Goal: Task Accomplishment & Management: Manage account settings

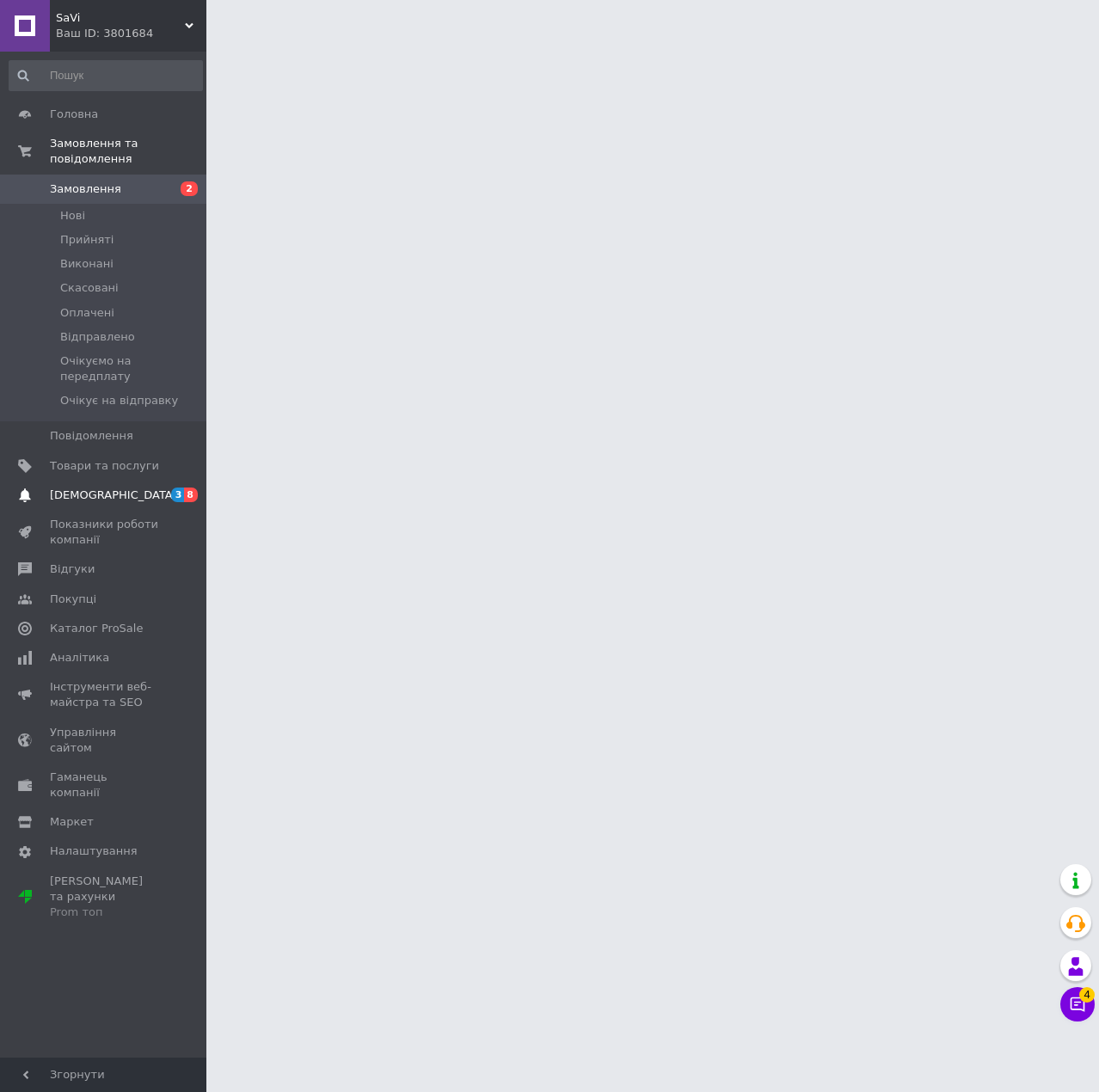
click at [176, 488] on span "3" at bounding box center [178, 495] width 14 height 15
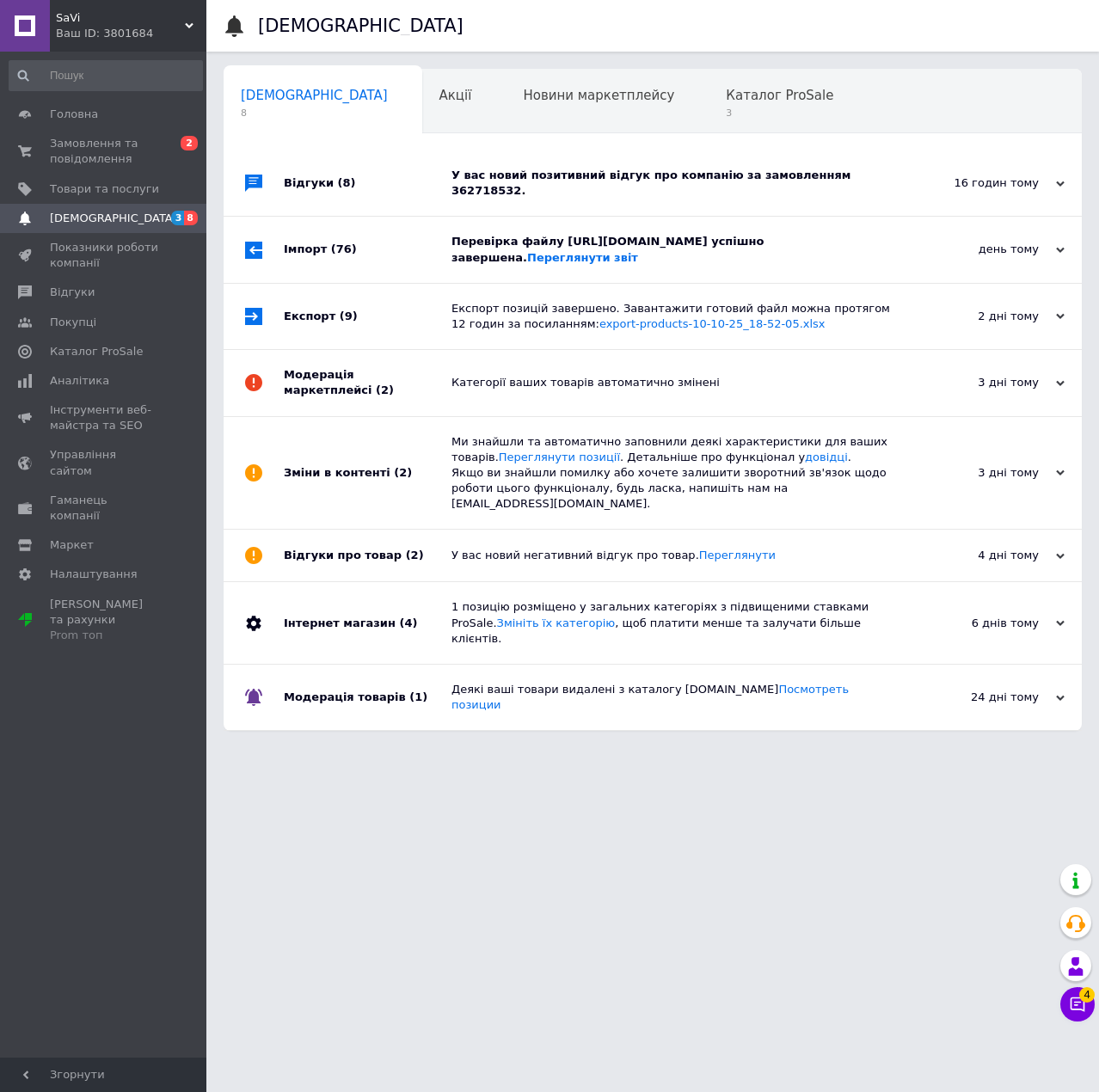
click at [416, 178] on div "Відгуки (8)" at bounding box center [368, 183] width 168 height 65
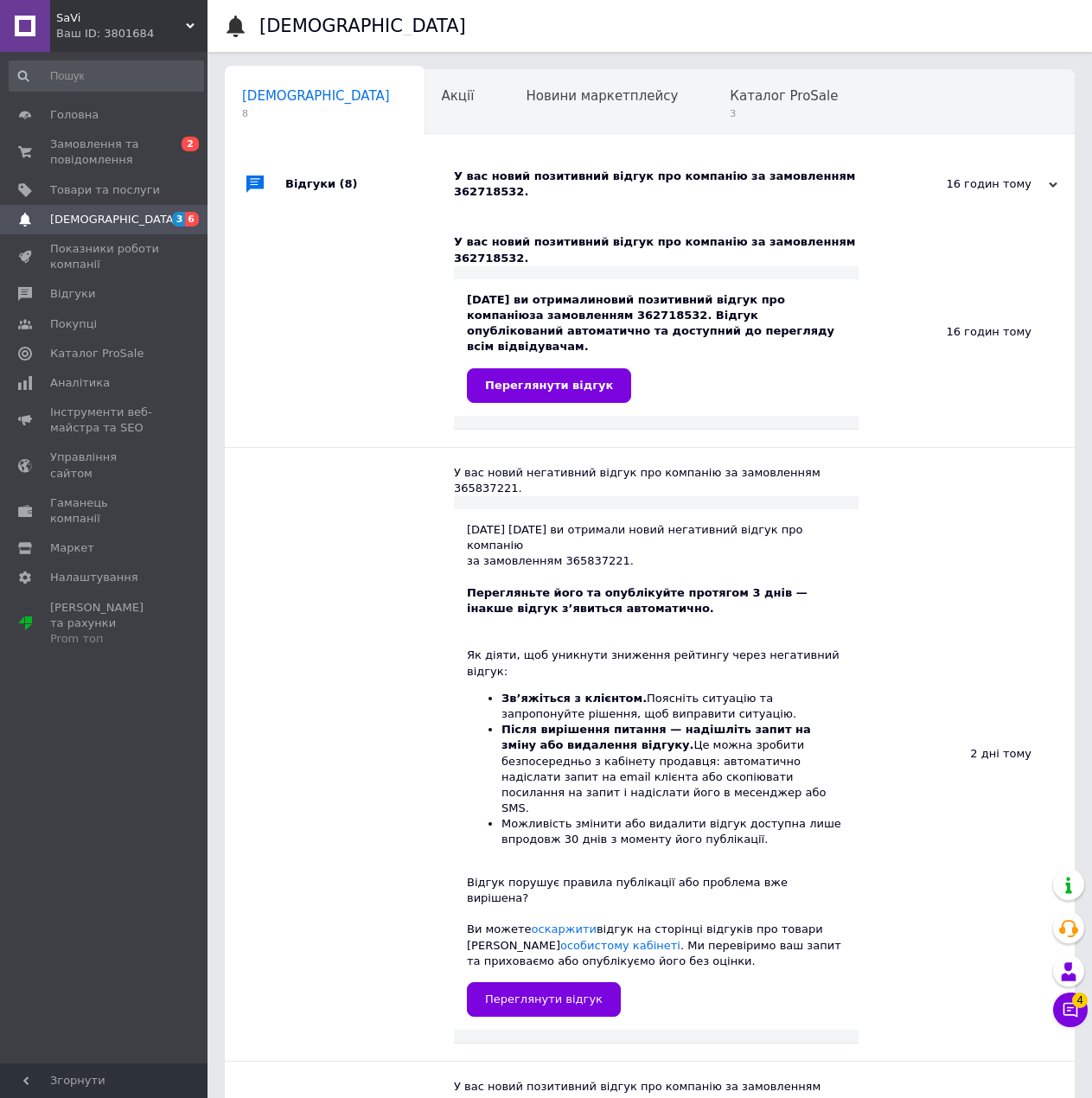
click at [388, 157] on div "Відгуки (8)" at bounding box center [370, 184] width 169 height 66
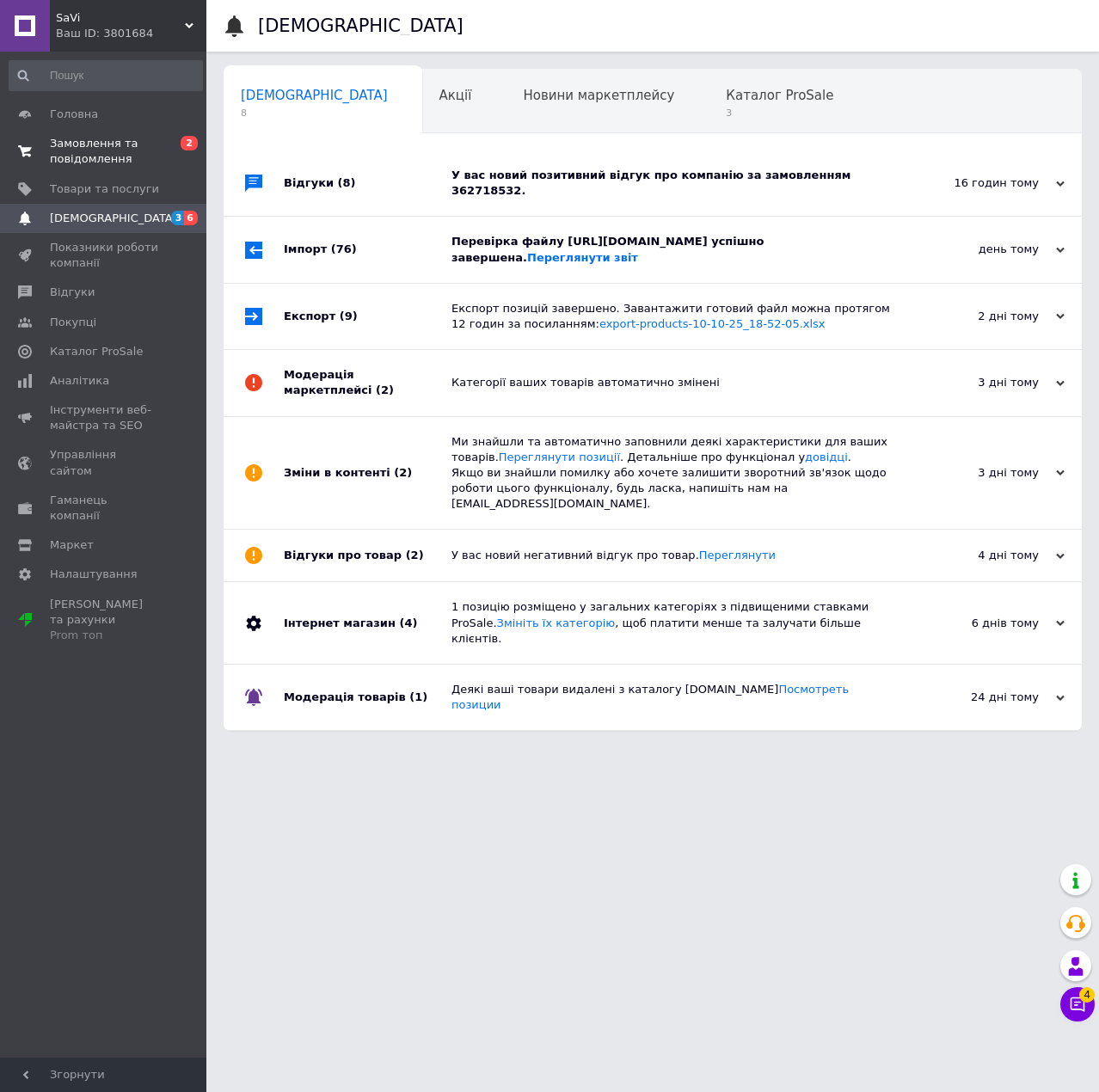
click at [148, 148] on span "Замовлення та повідомлення" at bounding box center [104, 151] width 110 height 31
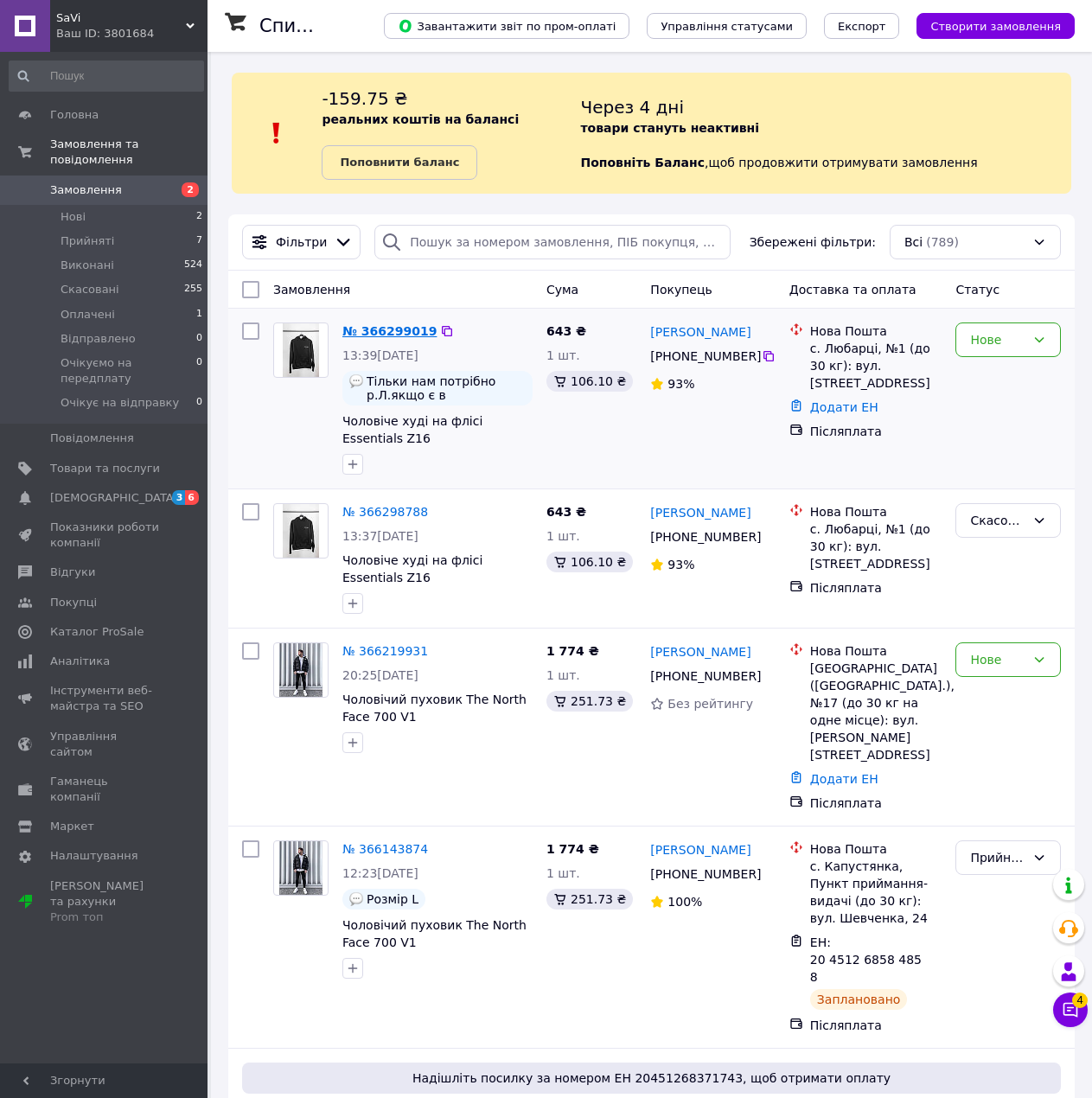
click at [406, 336] on link "№ 366299019" at bounding box center [390, 331] width 94 height 14
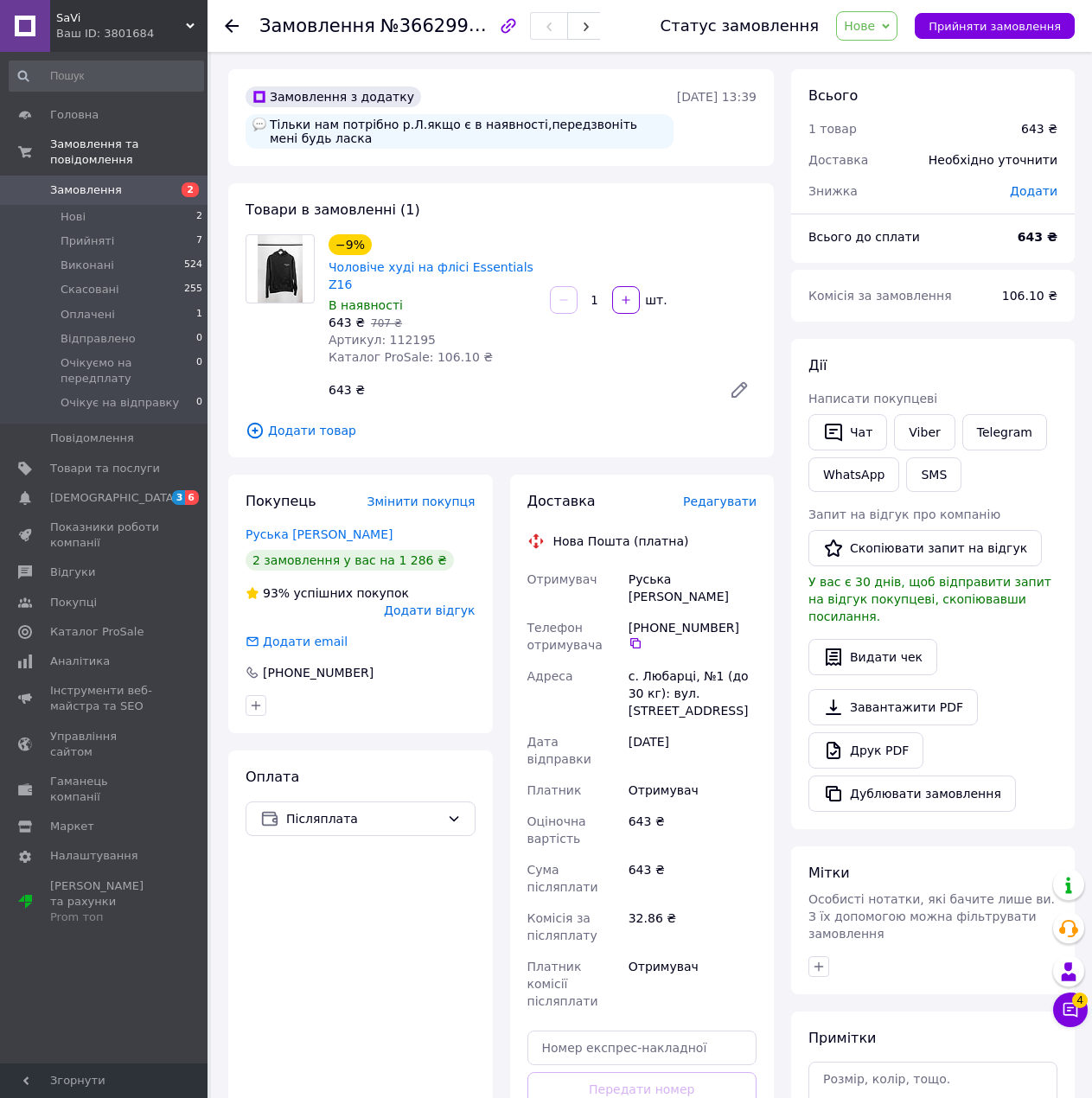
click at [396, 333] on span "Артикул: 112195" at bounding box center [383, 340] width 107 height 14
copy span "112195"
click at [894, 18] on span "Нове" at bounding box center [867, 26] width 62 height 30
click at [900, 117] on li "Скасовано" at bounding box center [919, 112] width 163 height 26
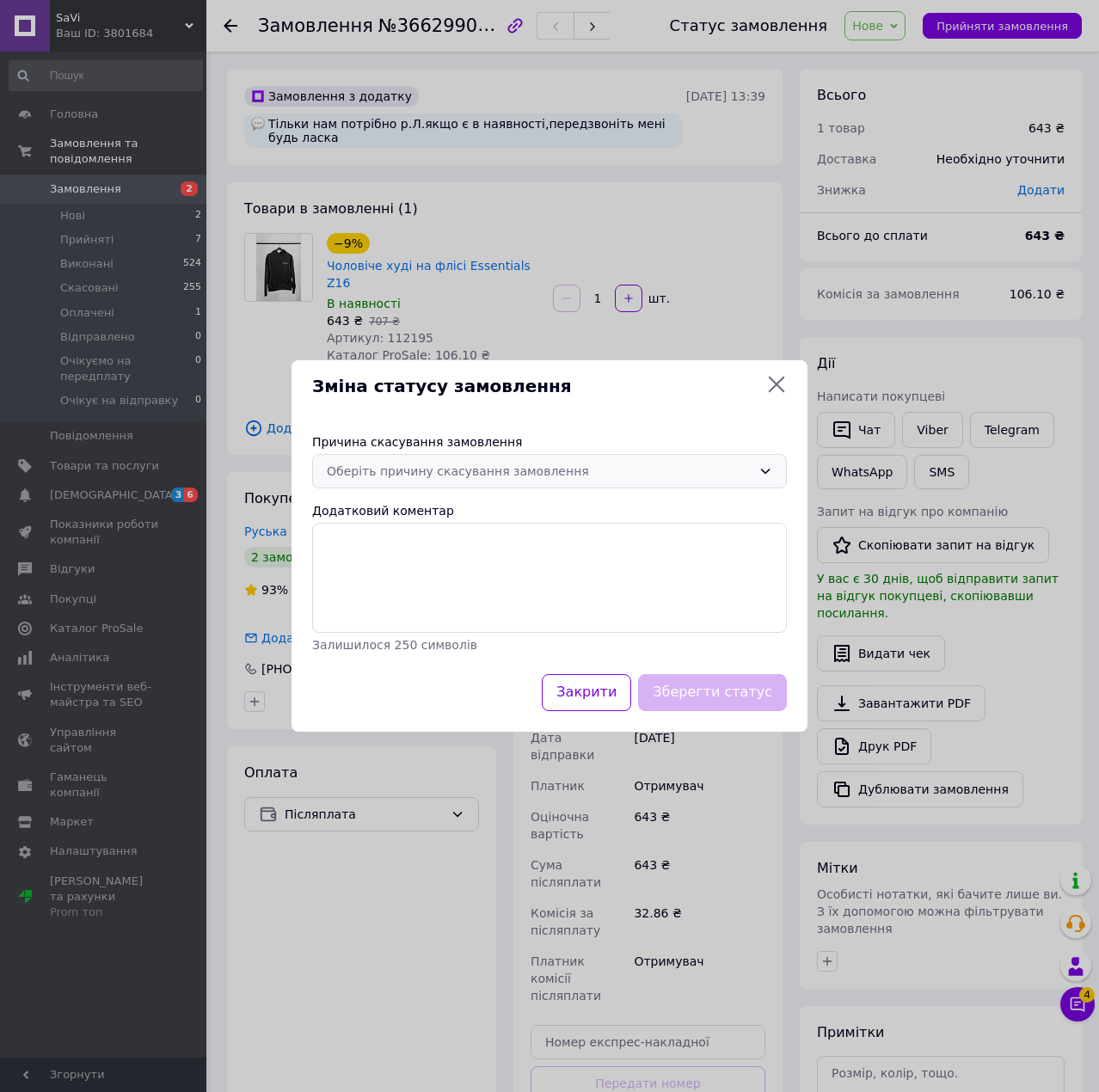
click at [462, 474] on div "Оберіть причину скасування замовлення" at bounding box center [540, 470] width 425 height 19
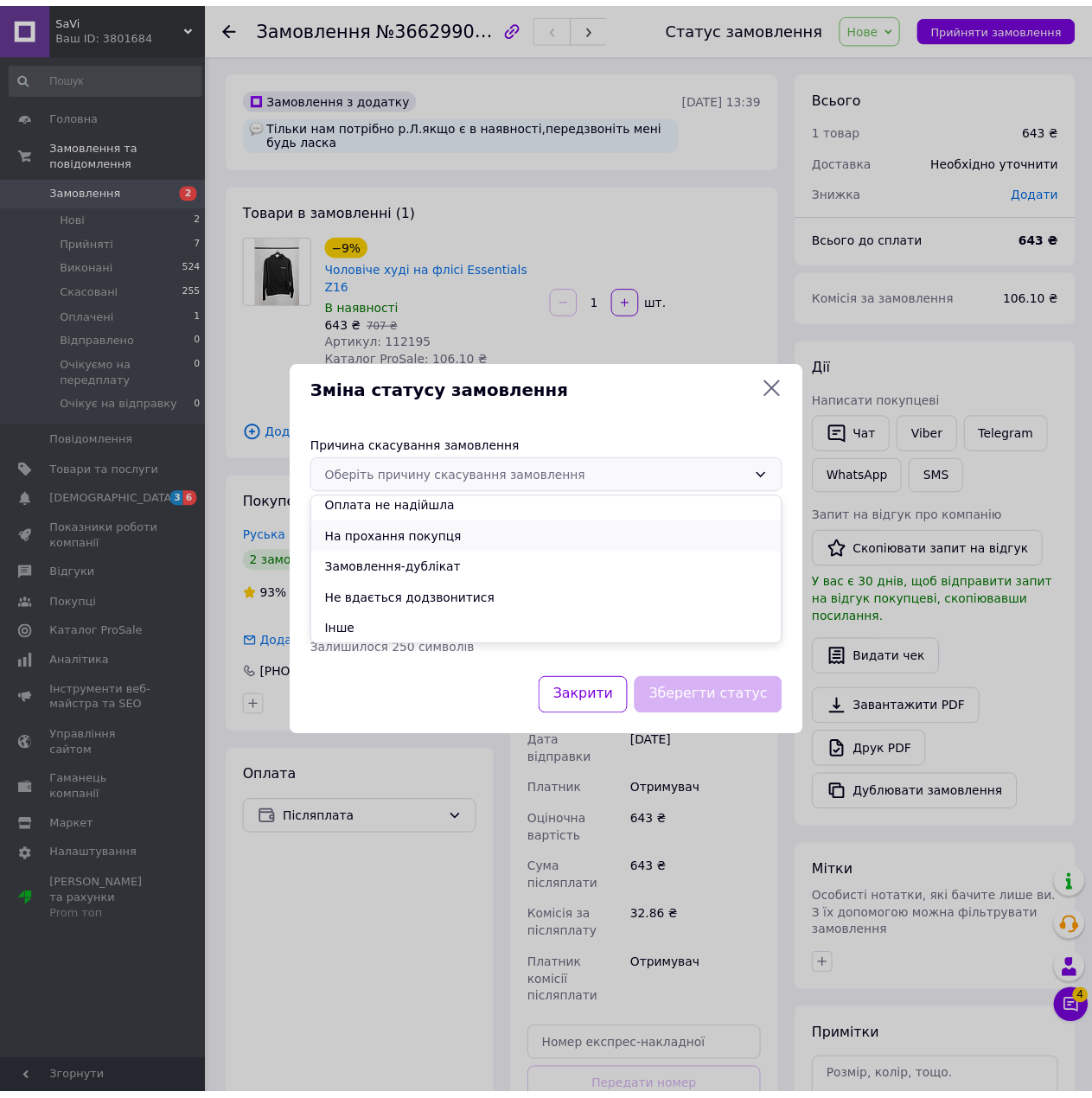
scroll to position [70, 0]
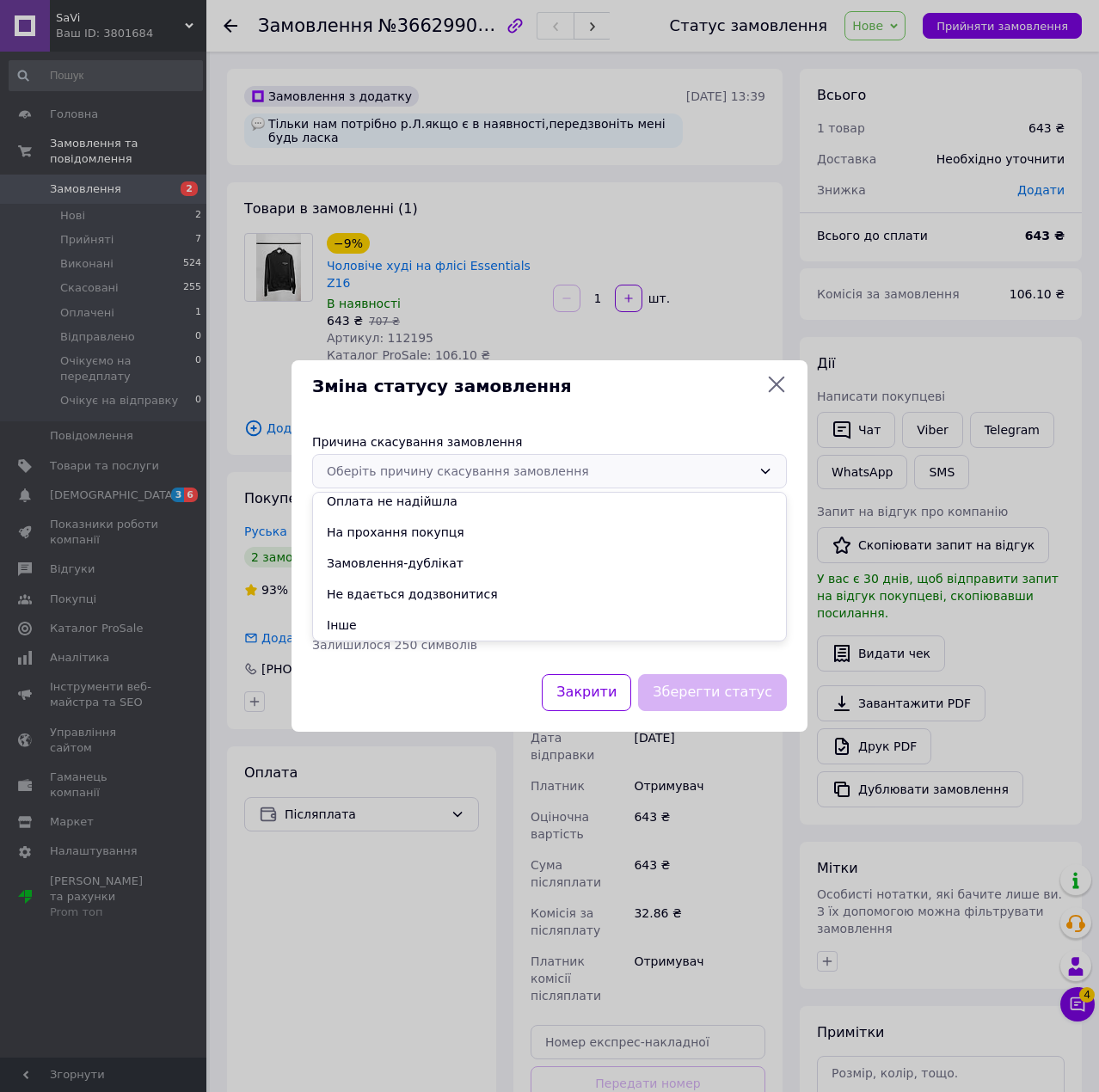
click at [1078, 1007] on div "Зміна статусу замовлення Причина скасування замовлення Оберіть причину скасуван…" at bounding box center [550, 546] width 1099 height 1092
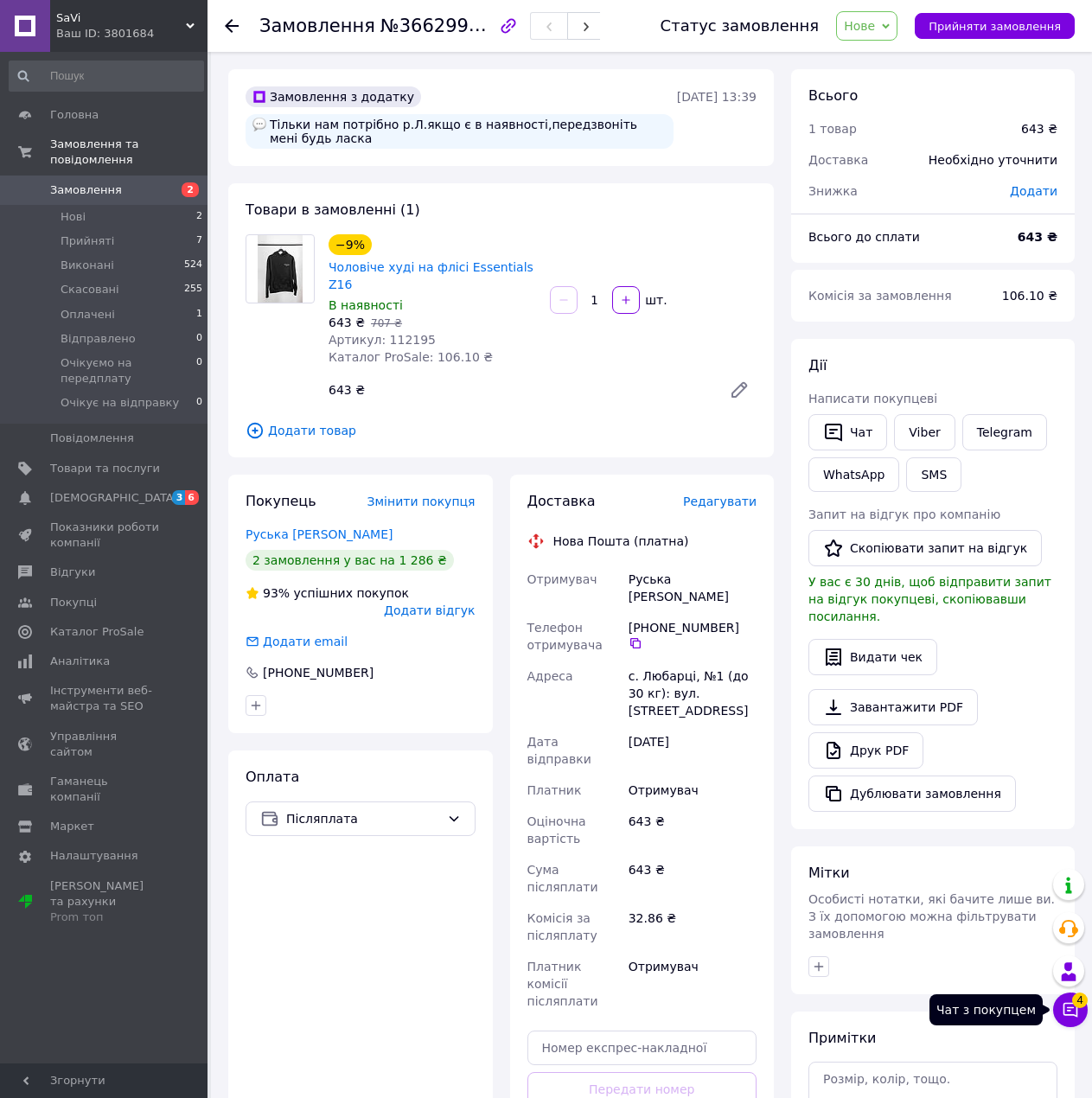
click at [1079, 1011] on button "Чат з покупцем 4" at bounding box center [1070, 1010] width 35 height 35
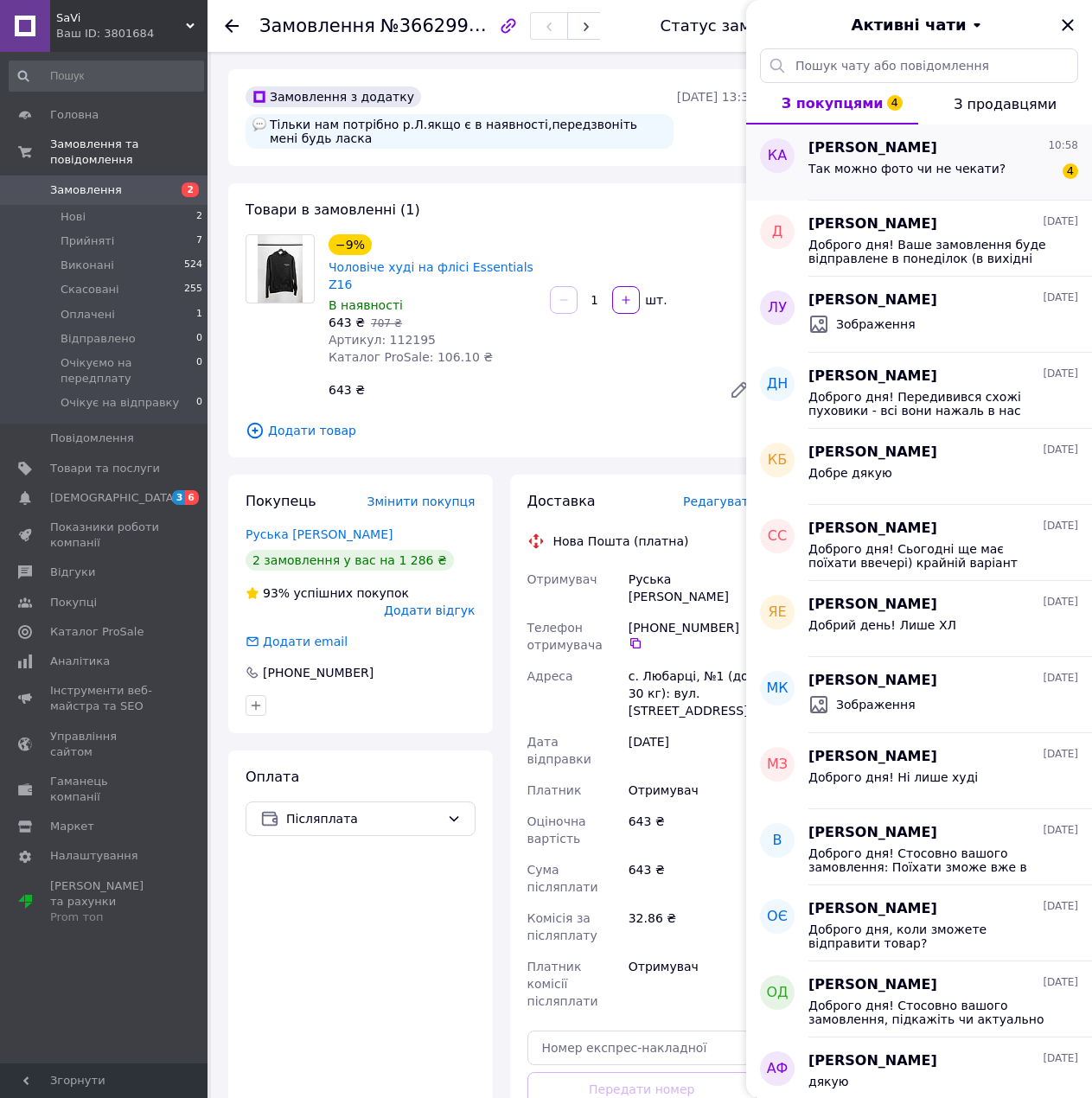
click at [884, 174] on span "Так можно фото чи не чекати?" at bounding box center [907, 169] width 197 height 14
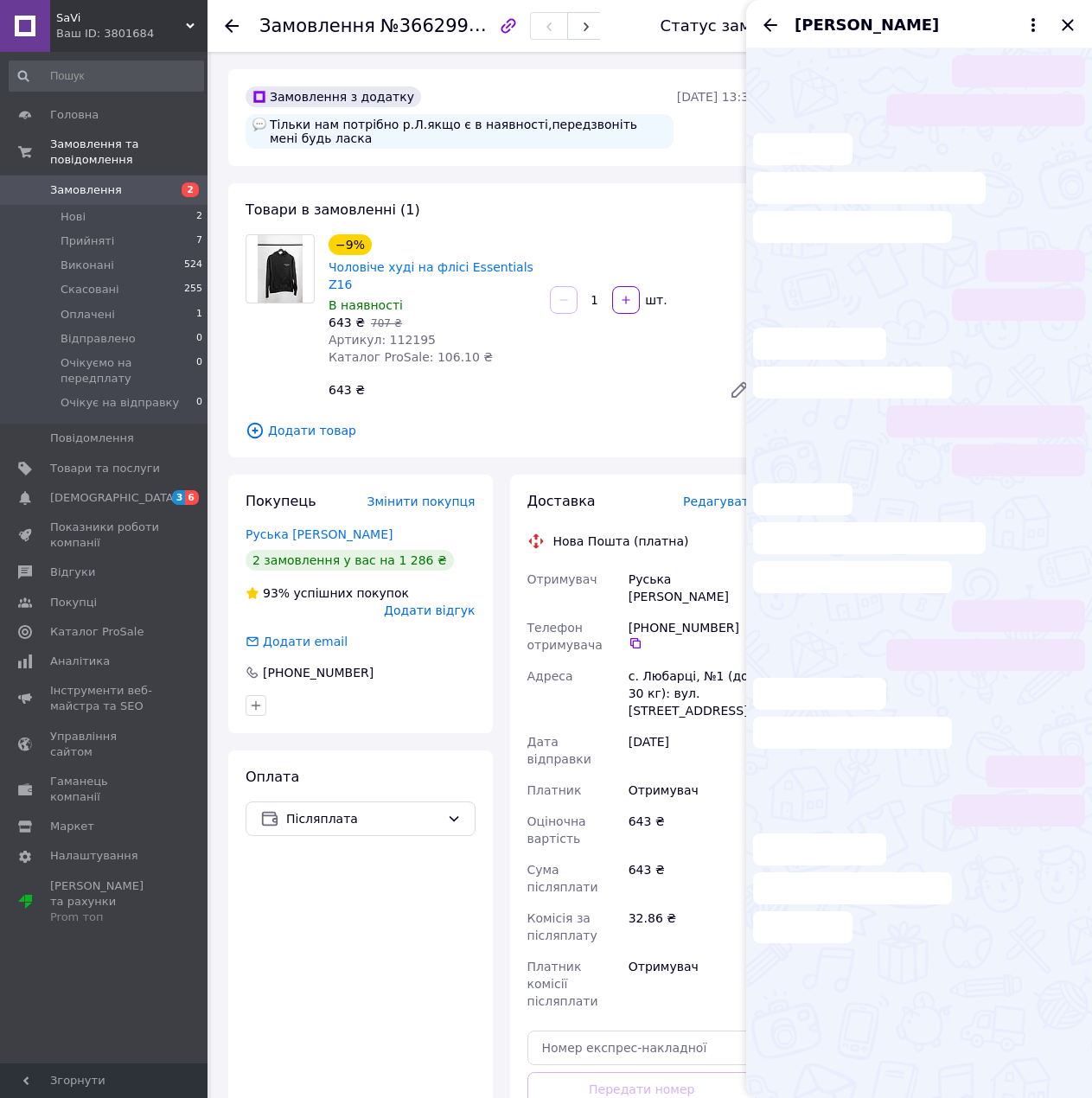
scroll to position [136, 0]
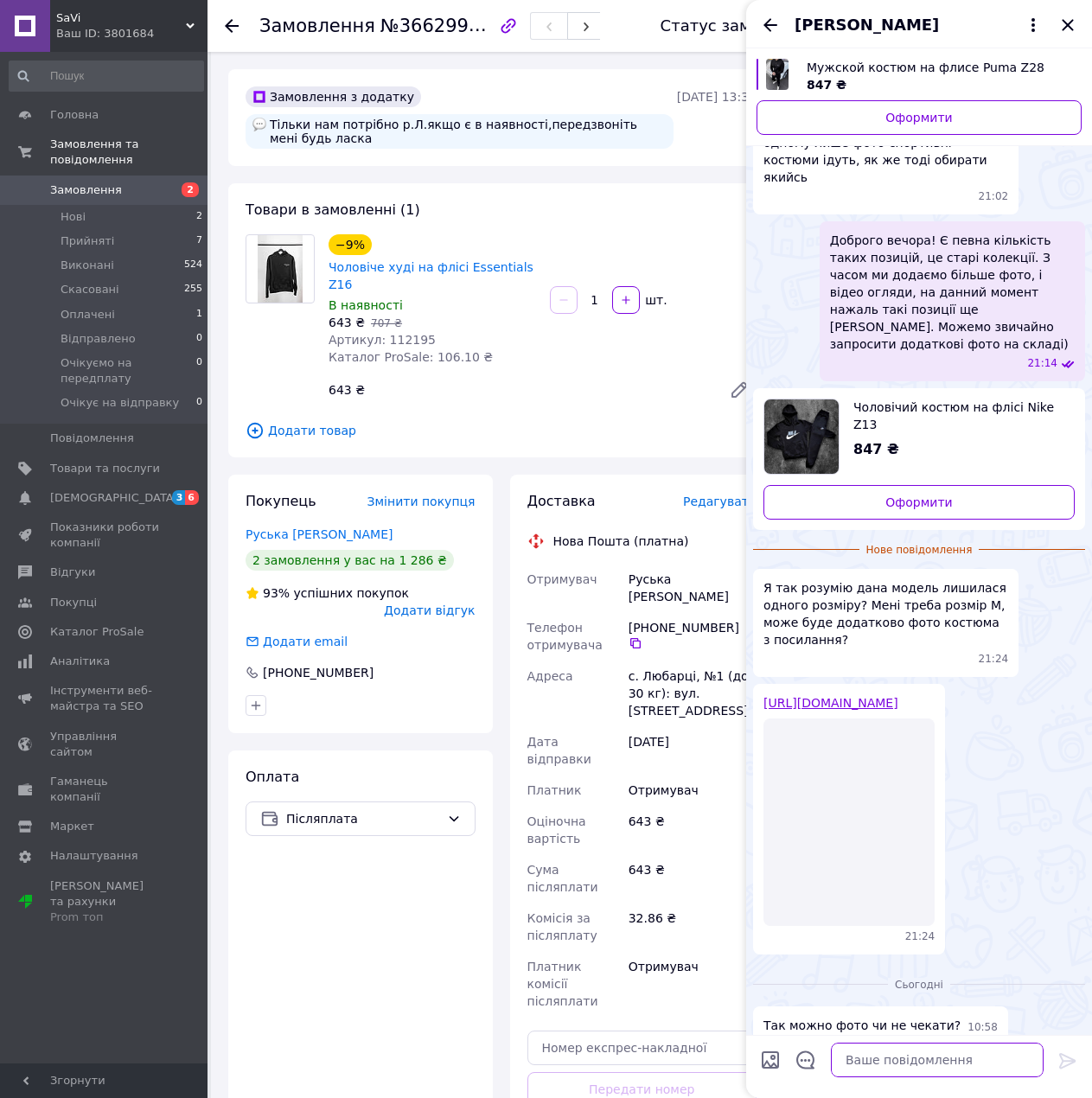
click at [874, 1055] on textarea at bounding box center [937, 1060] width 213 height 35
type textarea "l"
type textarea "д"
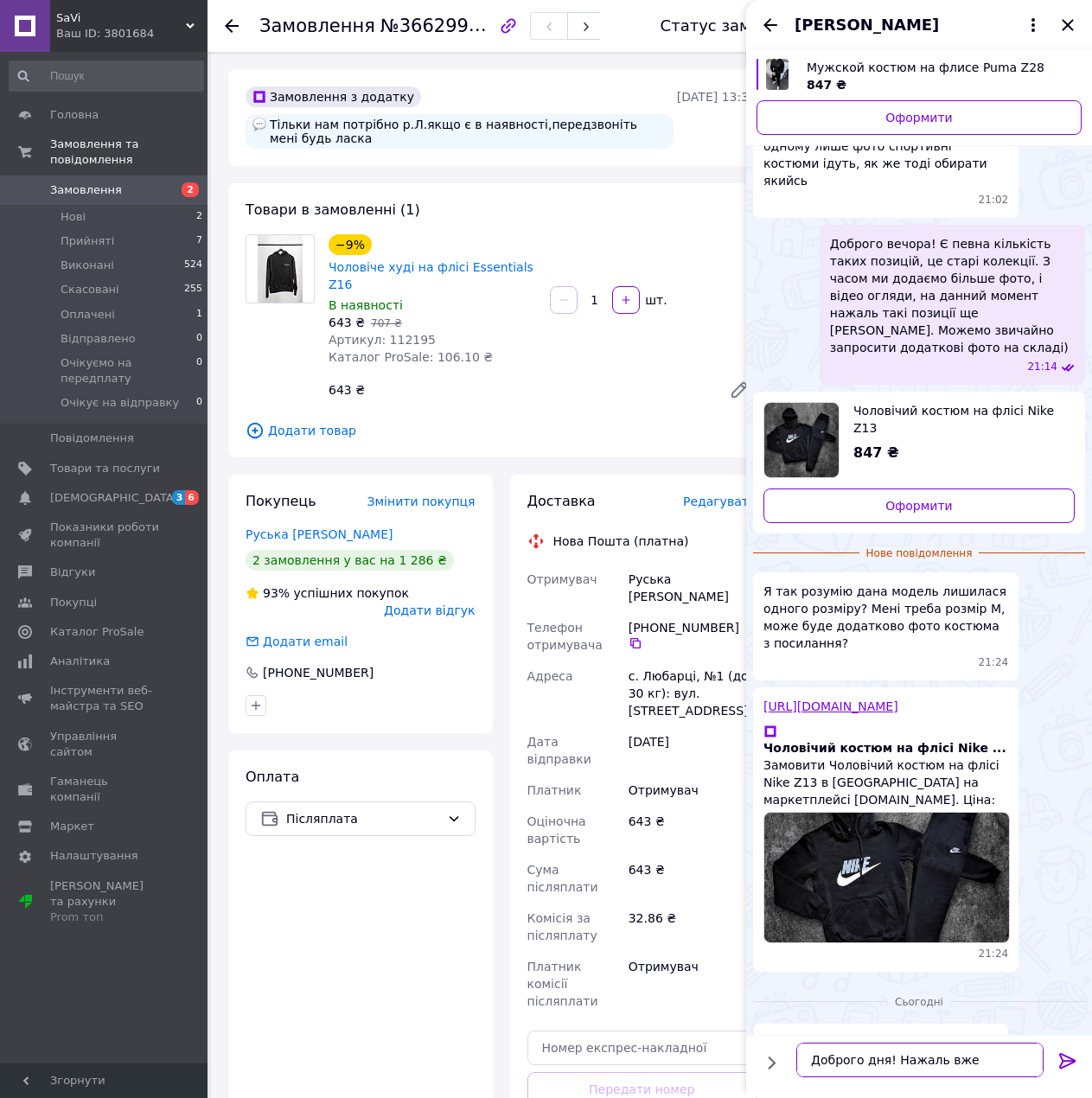
type textarea "Доброго дня! Нажаль вже продались)"
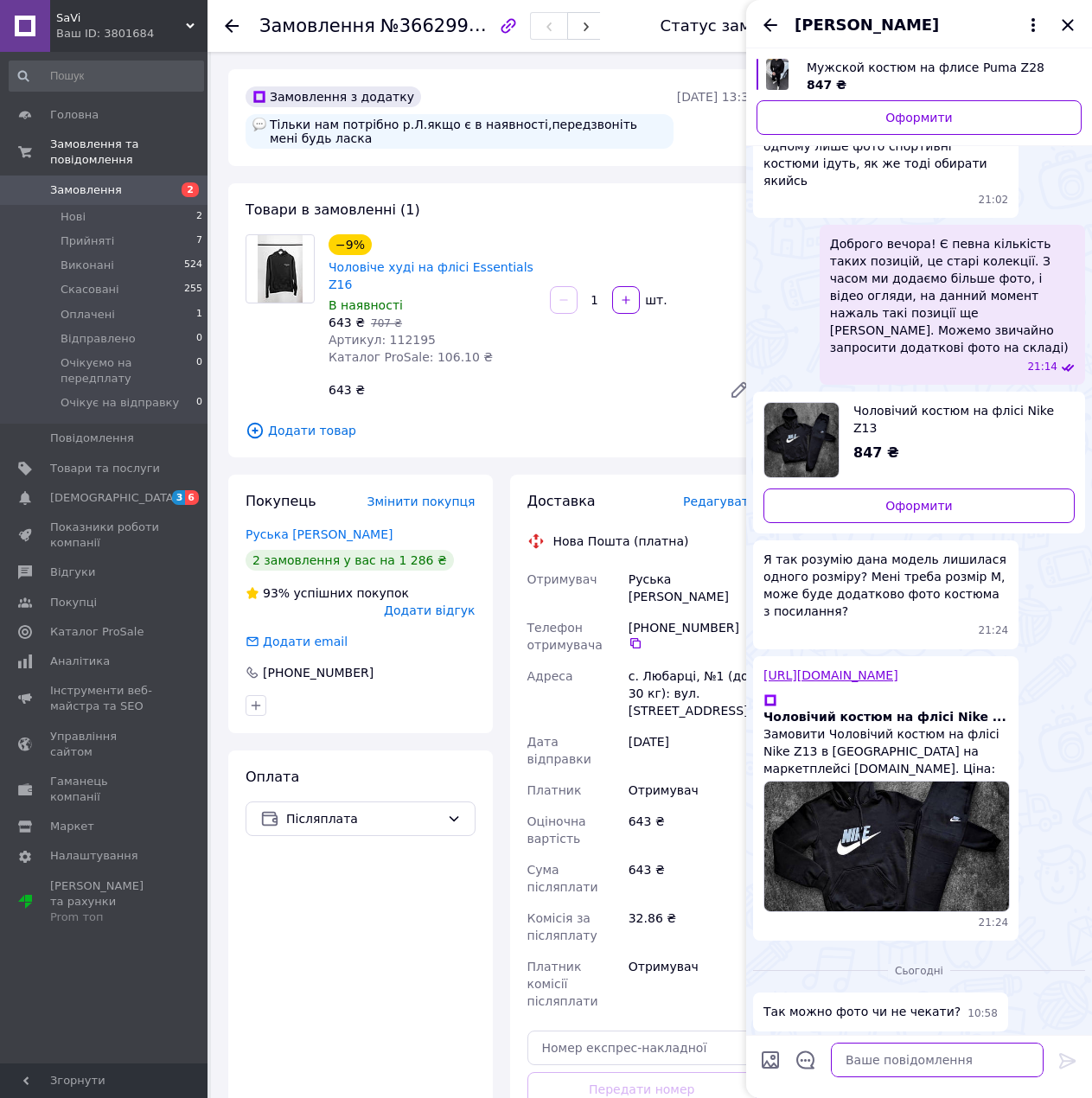
scroll to position [120, 0]
